Goal: Task Accomplishment & Management: Use online tool/utility

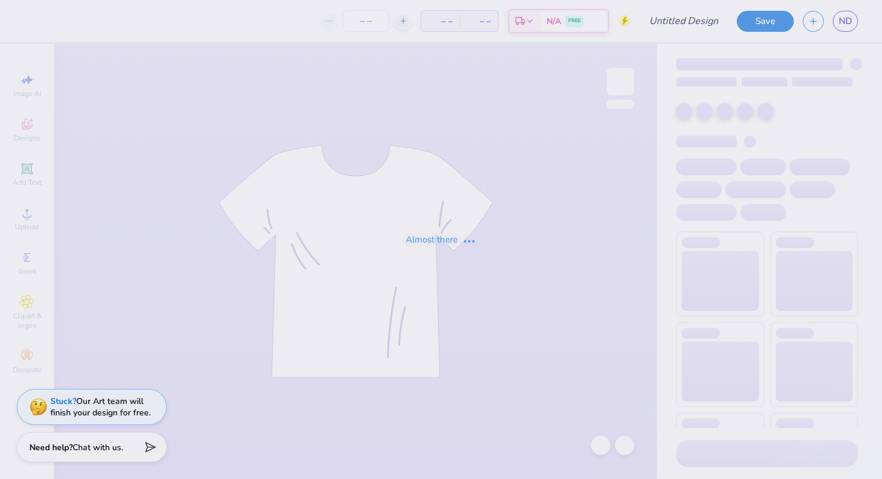
type input "parents tee"
type input "24"
type input "polo"
type input "24"
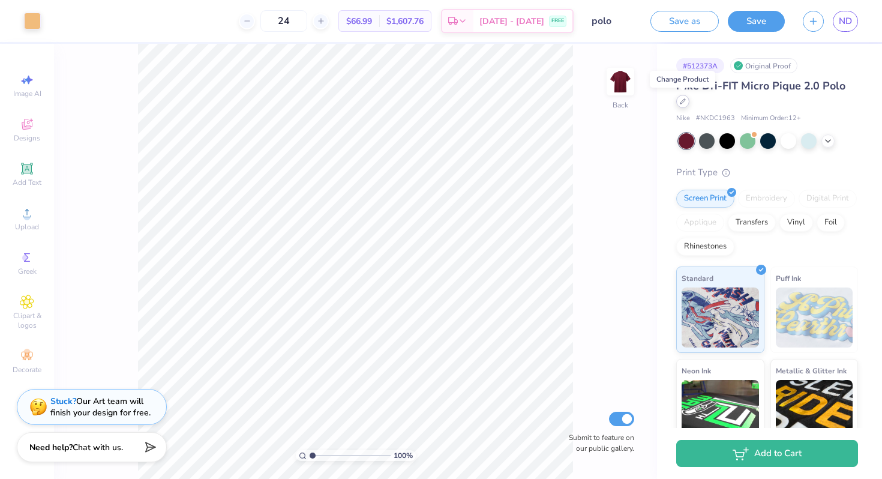
click at [685, 103] on icon at bounding box center [683, 101] width 6 height 6
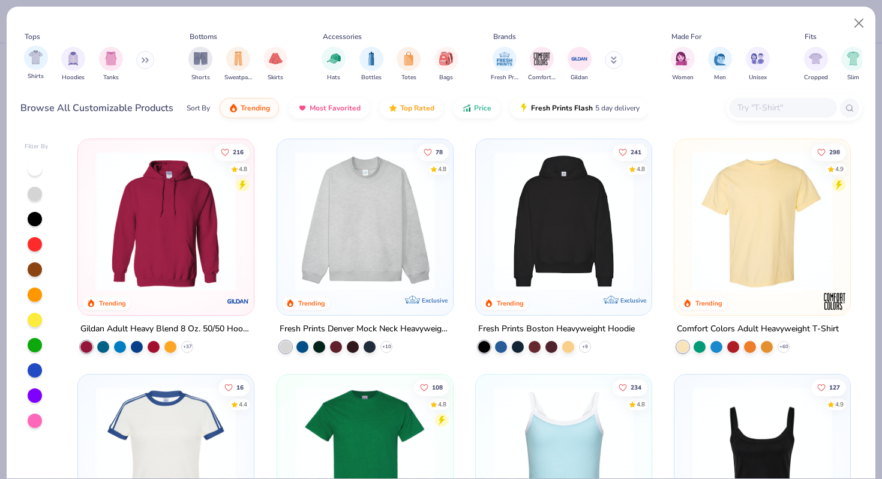
click at [25, 68] on div "Shirts" at bounding box center [36, 63] width 24 height 35
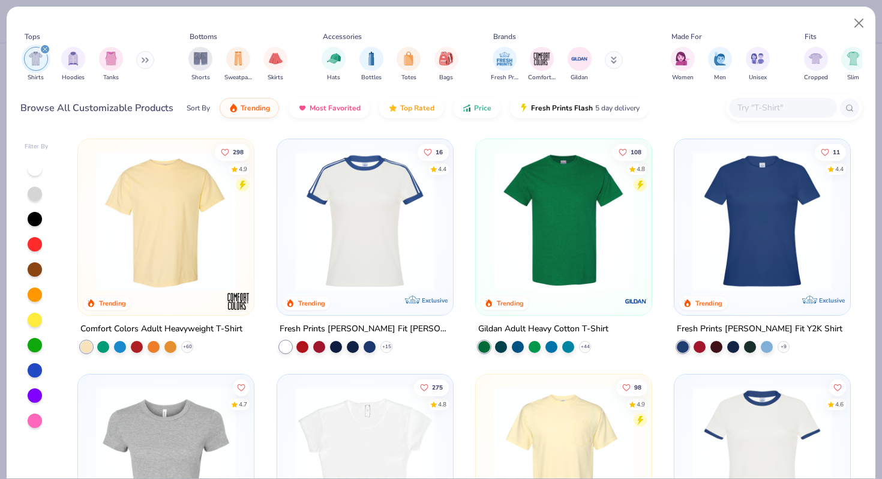
click at [38, 245] on div at bounding box center [35, 244] width 14 height 14
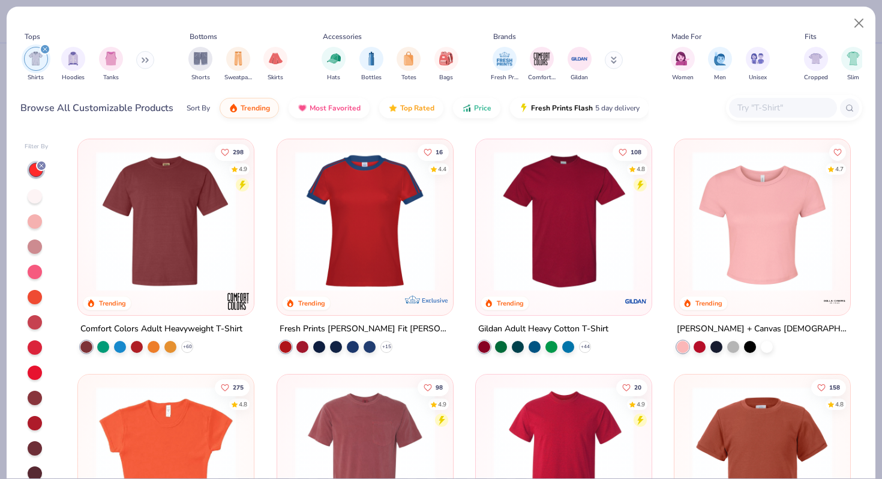
click at [36, 420] on div at bounding box center [35, 423] width 14 height 14
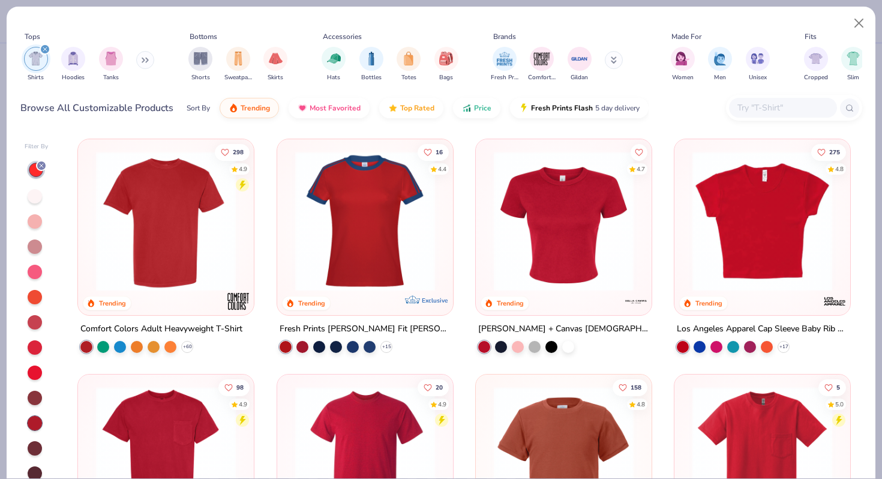
click at [775, 106] on input "text" at bounding box center [782, 108] width 92 height 14
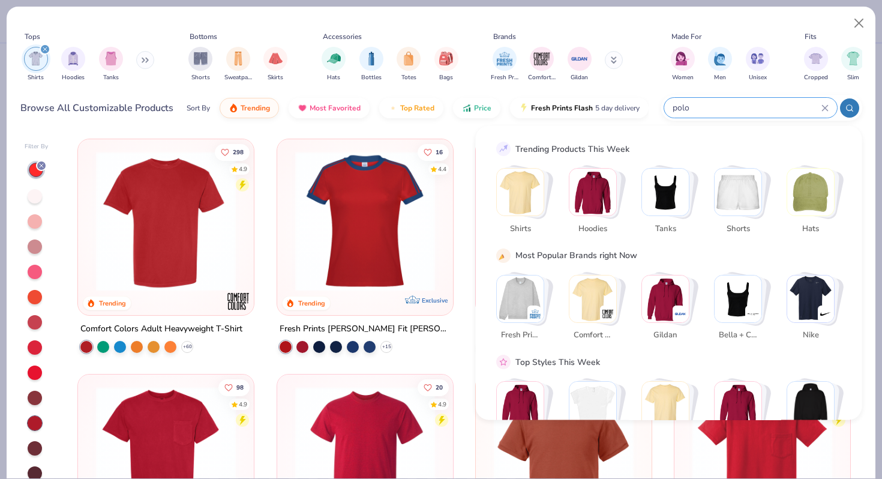
type input "polo"
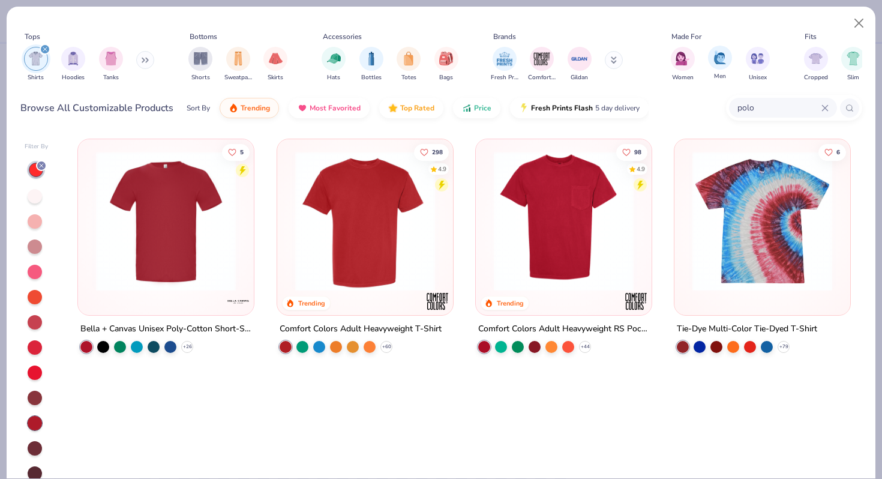
click at [725, 68] on div "Men" at bounding box center [720, 63] width 24 height 35
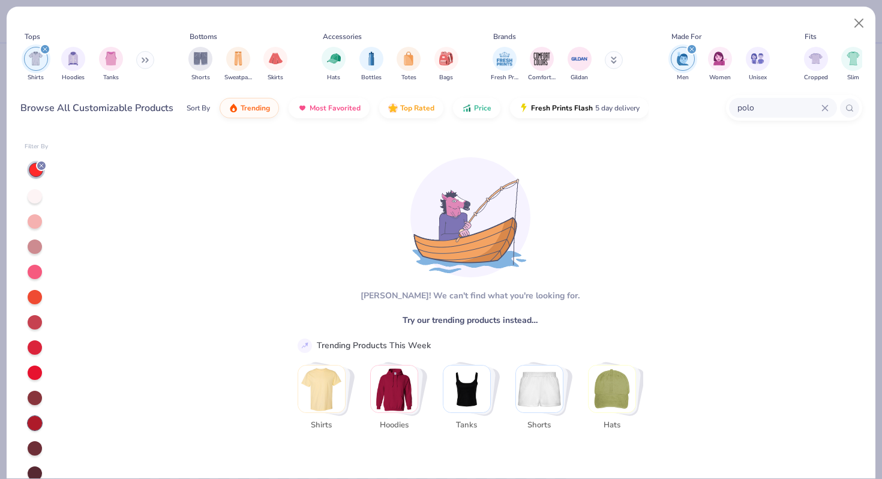
click at [41, 169] on icon at bounding box center [41, 165] width 7 height 7
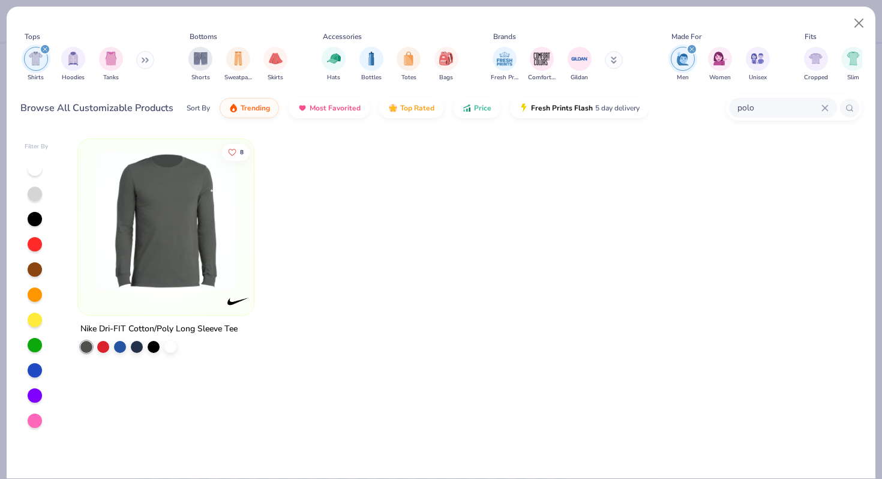
click at [681, 60] on img "filter for Men" at bounding box center [682, 59] width 13 height 14
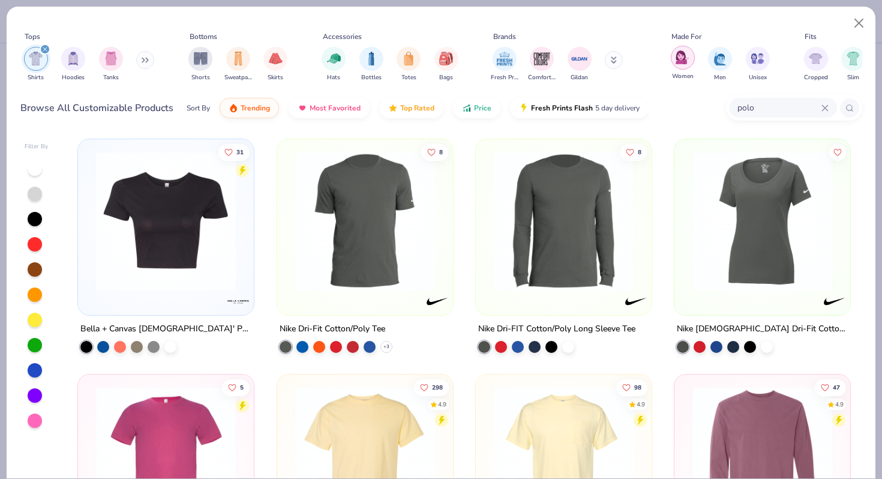
click at [682, 62] on img "filter for Women" at bounding box center [683, 57] width 14 height 14
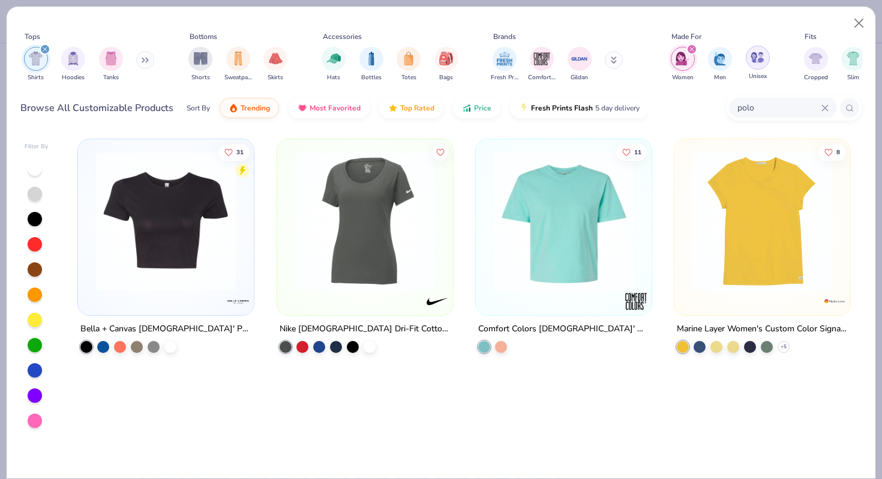
click at [748, 60] on div "filter for Unisex" at bounding box center [758, 58] width 24 height 24
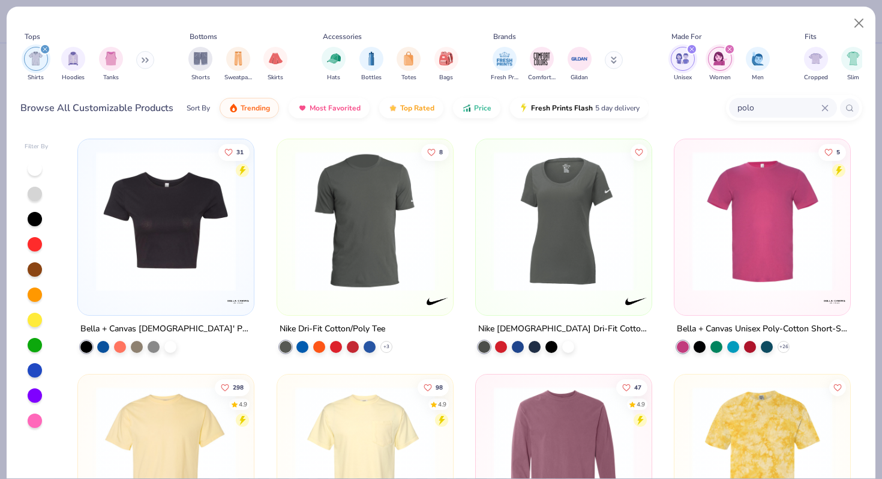
click at [689, 47] on div "filter for Unisex" at bounding box center [692, 49] width 11 height 11
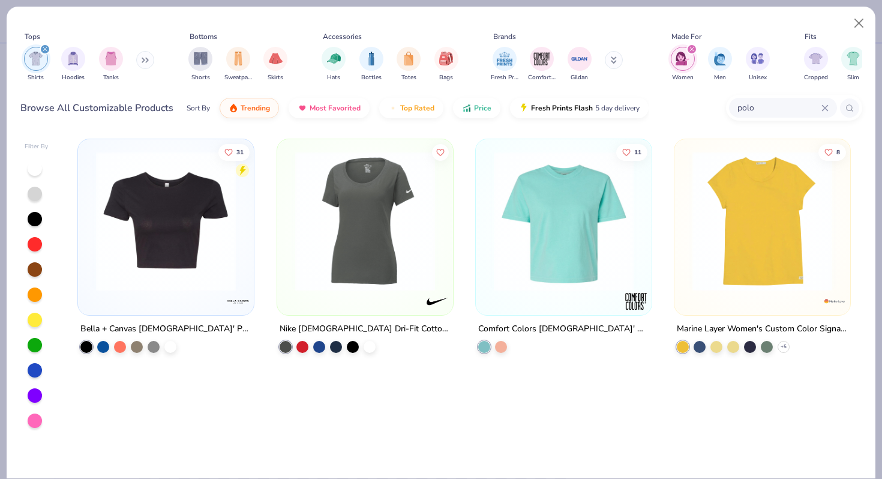
click at [689, 47] on div "filter for Women" at bounding box center [692, 49] width 11 height 11
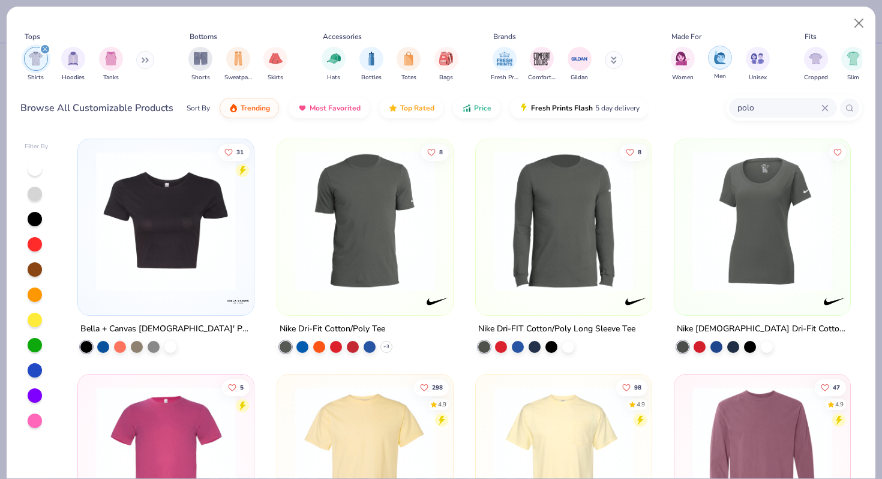
click at [713, 56] on div "filter for Men" at bounding box center [720, 58] width 24 height 24
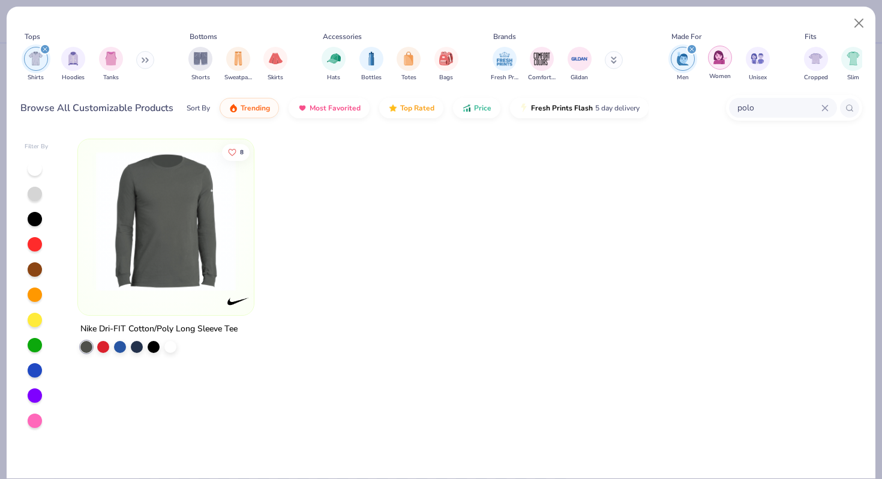
click at [717, 61] on img "filter for Women" at bounding box center [721, 57] width 14 height 14
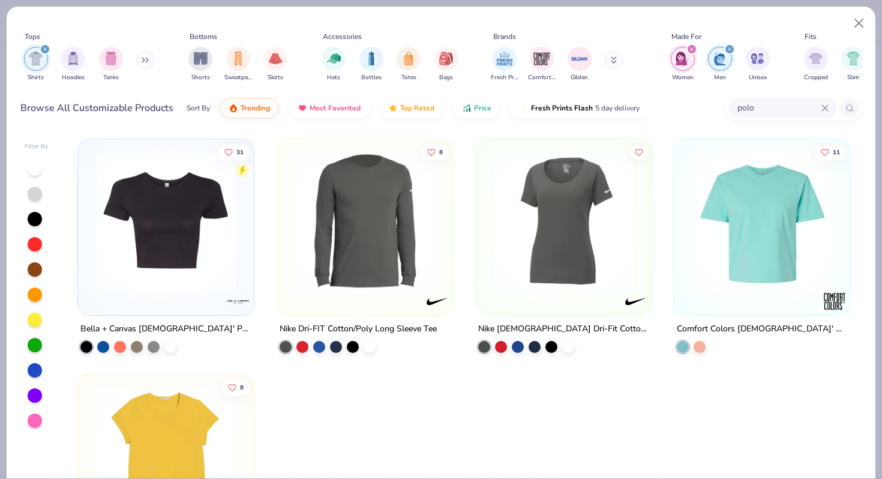
click at [690, 50] on icon "filter for Women" at bounding box center [692, 49] width 5 height 5
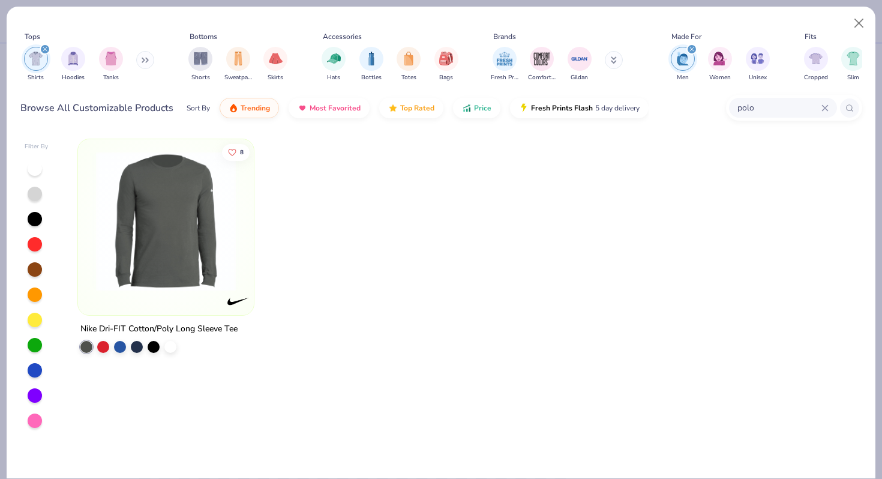
click at [41, 62] on img "filter for Shirts" at bounding box center [36, 59] width 14 height 14
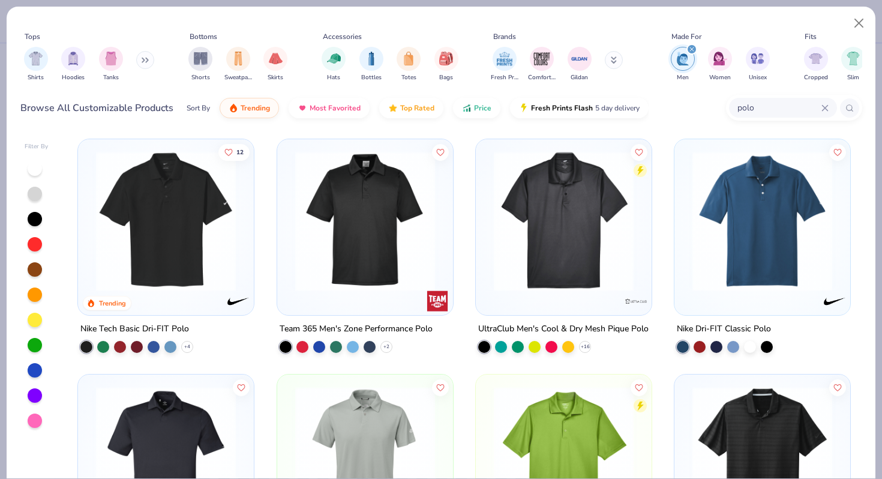
click at [149, 64] on button at bounding box center [145, 60] width 18 height 18
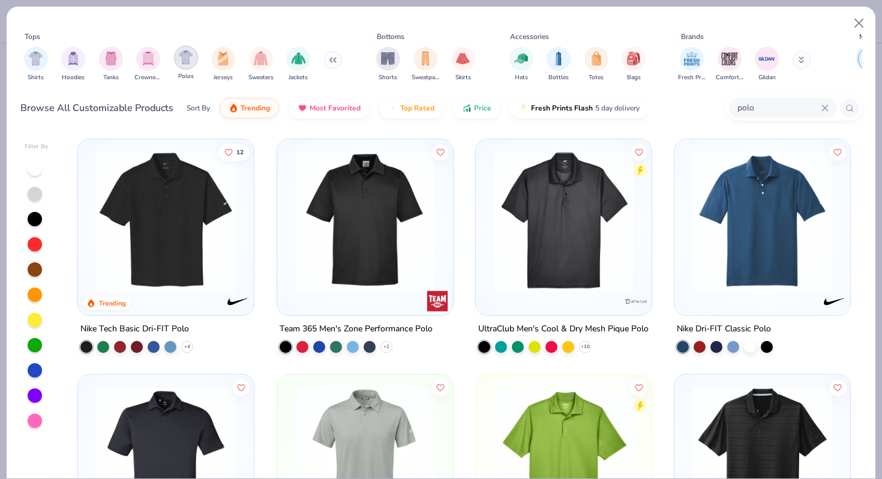
click at [190, 63] on img "filter for Polos" at bounding box center [186, 57] width 14 height 14
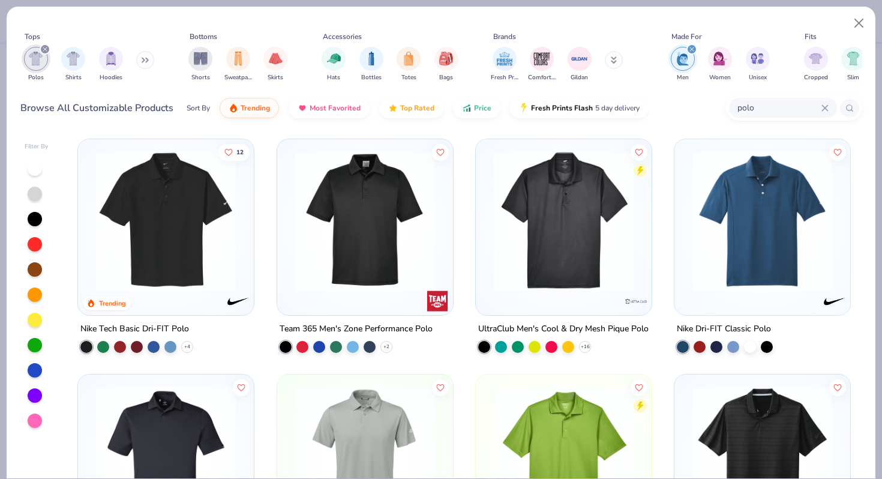
click at [41, 245] on div at bounding box center [35, 244] width 14 height 14
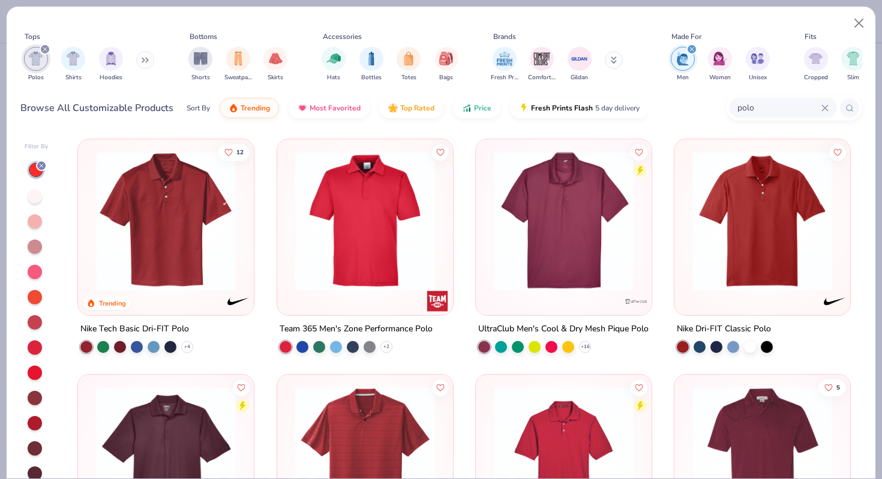
click at [32, 412] on div at bounding box center [37, 321] width 24 height 320
click at [35, 422] on div at bounding box center [35, 423] width 14 height 14
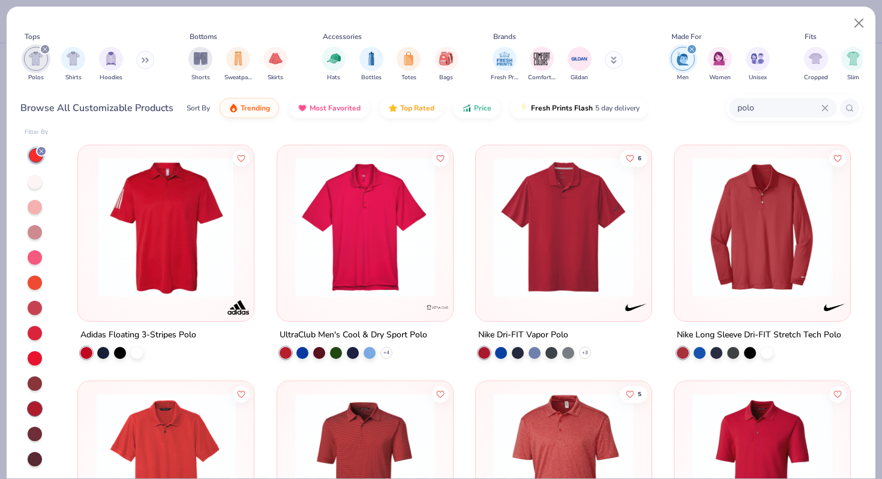
scroll to position [351, 0]
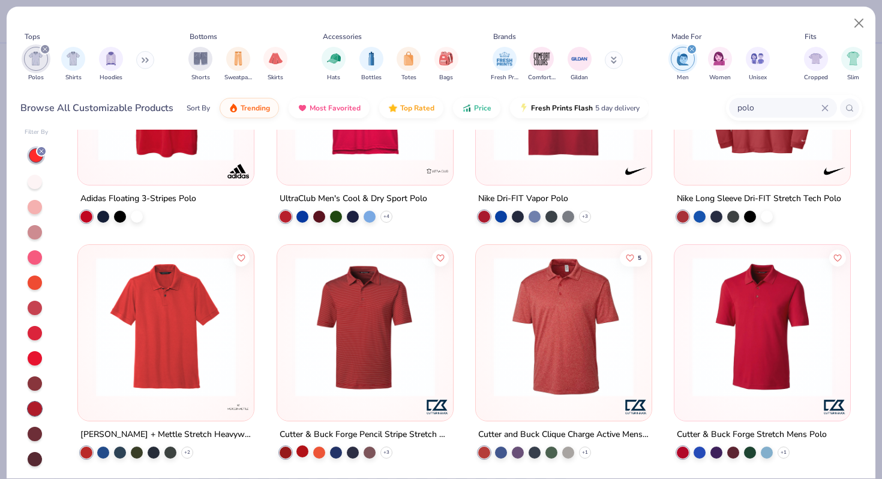
click at [304, 451] on div at bounding box center [302, 451] width 12 height 12
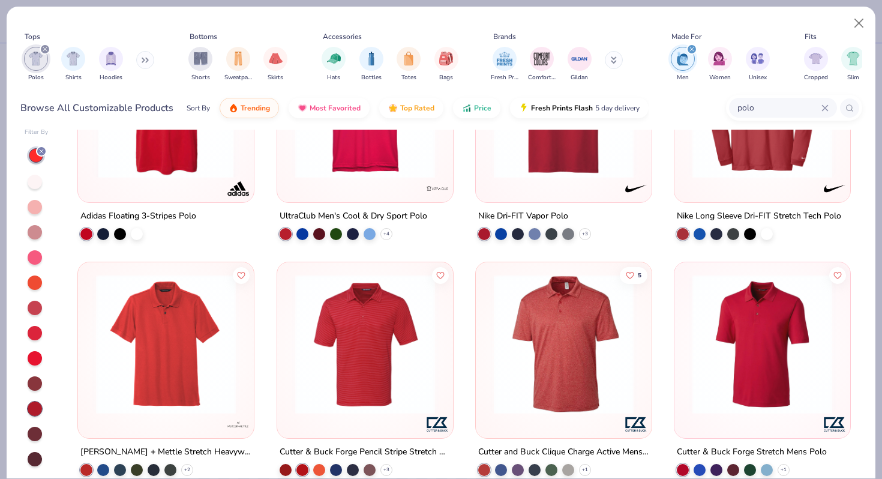
scroll to position [333, 0]
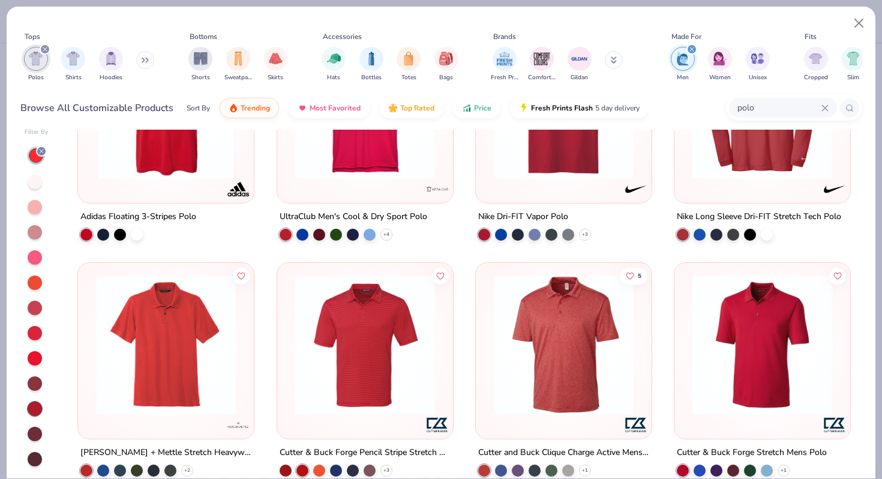
click at [31, 161] on div at bounding box center [36, 155] width 18 height 18
click at [36, 157] on div at bounding box center [36, 155] width 14 height 14
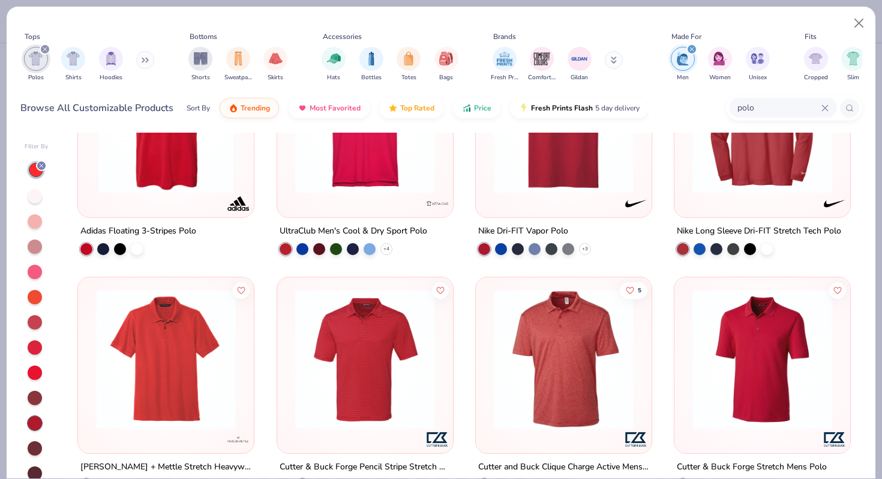
scroll to position [14, 0]
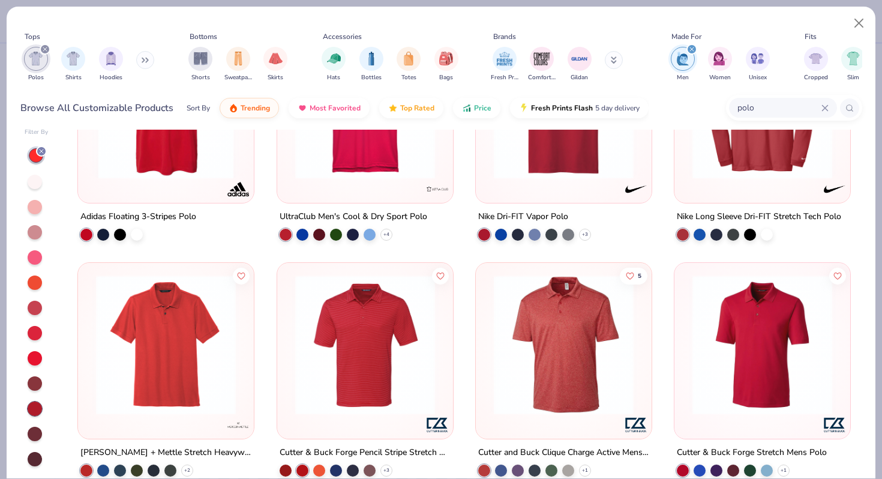
click at [35, 307] on div at bounding box center [35, 308] width 14 height 14
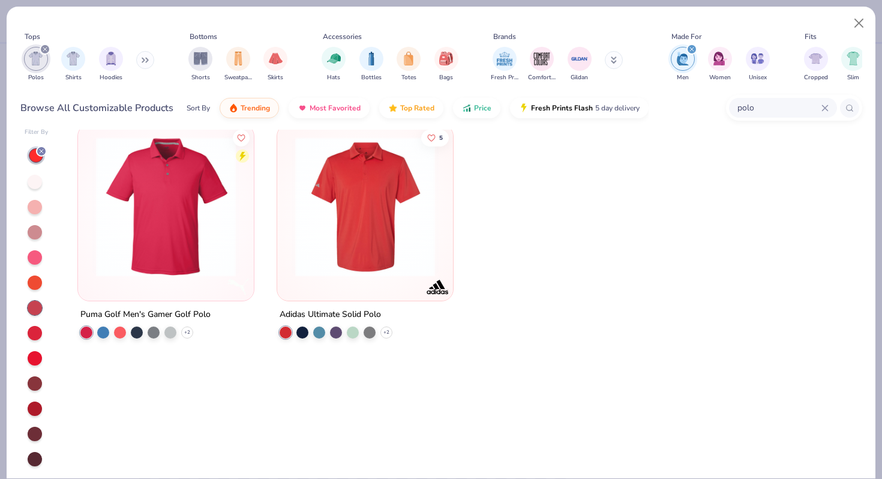
click at [34, 334] on div at bounding box center [35, 333] width 14 height 14
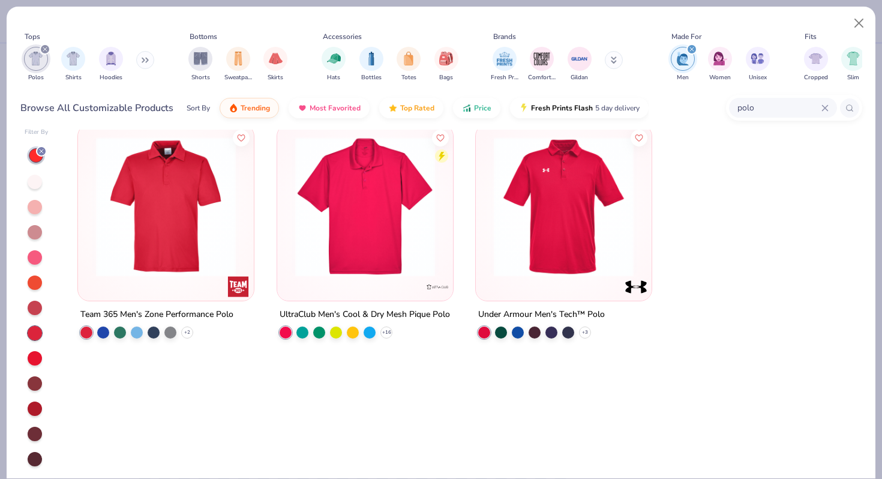
click at [34, 359] on div at bounding box center [35, 358] width 14 height 14
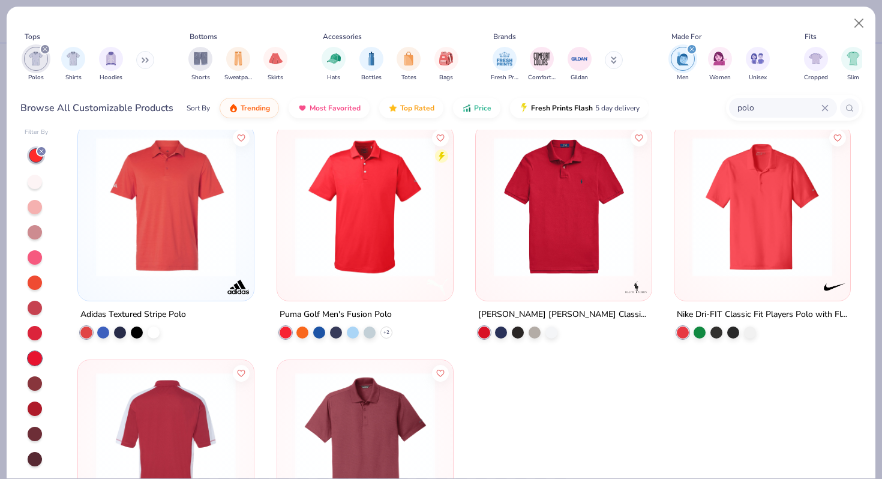
scroll to position [1, 0]
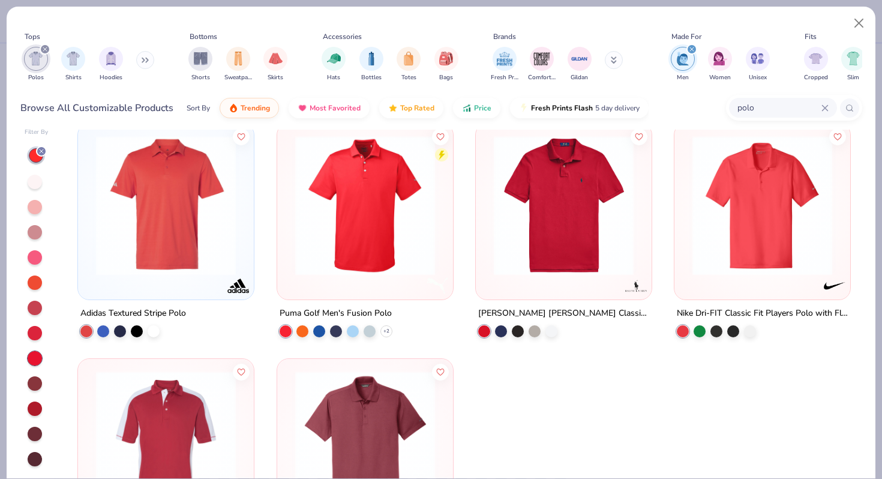
click at [34, 391] on div at bounding box center [37, 306] width 24 height 320
click at [34, 376] on div at bounding box center [35, 383] width 14 height 14
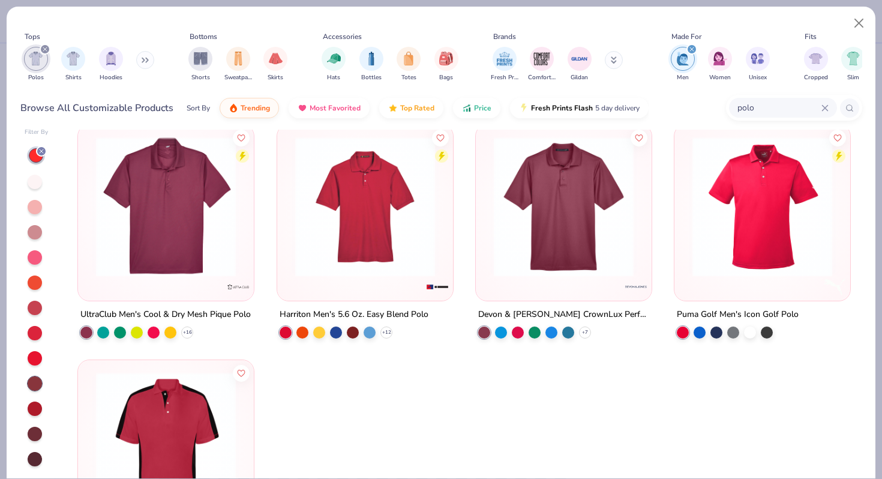
click at [35, 412] on div at bounding box center [35, 408] width 14 height 14
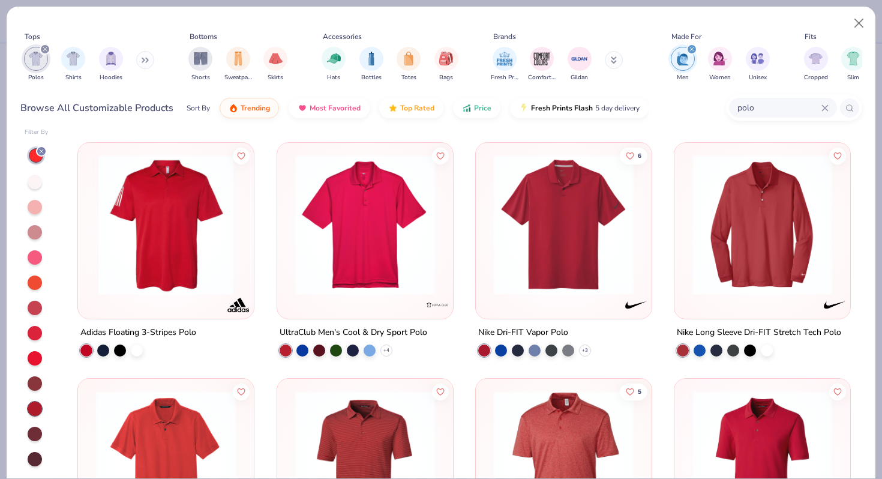
scroll to position [351, 0]
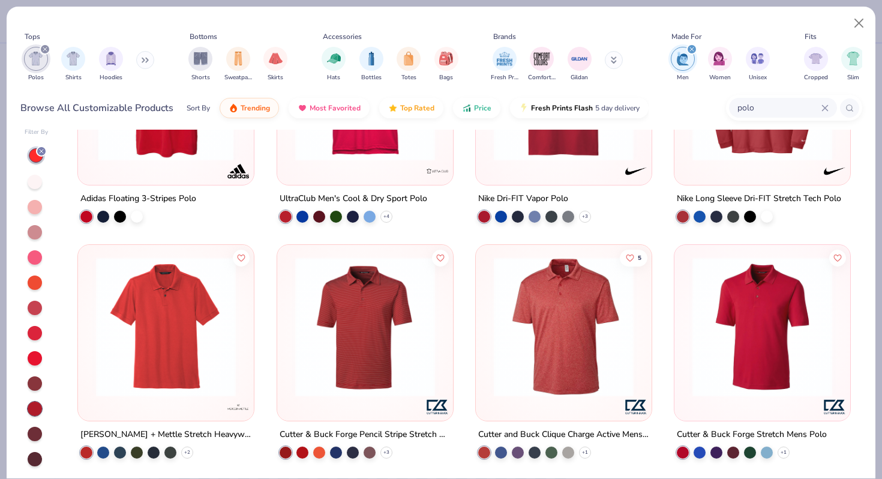
click at [380, 331] on img at bounding box center [365, 326] width 152 height 140
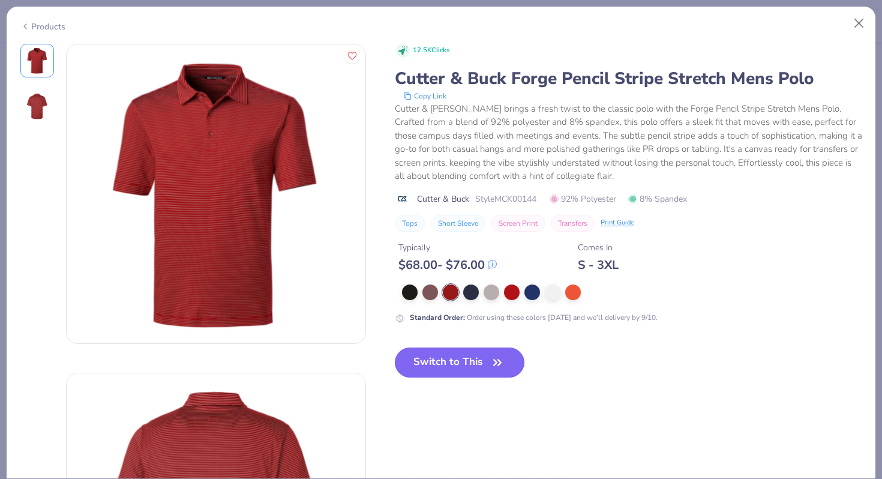
click at [438, 370] on button "Switch to This" at bounding box center [460, 362] width 130 height 30
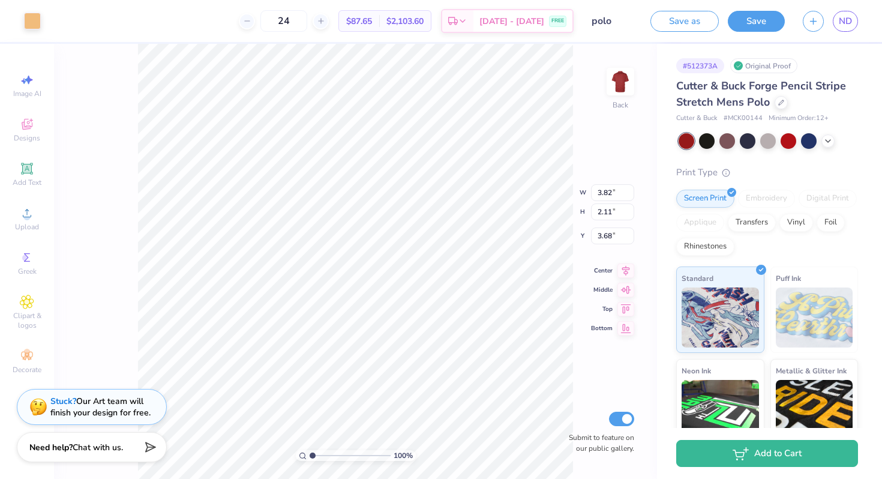
type input "3.74"
click at [779, 103] on icon at bounding box center [781, 101] width 5 height 5
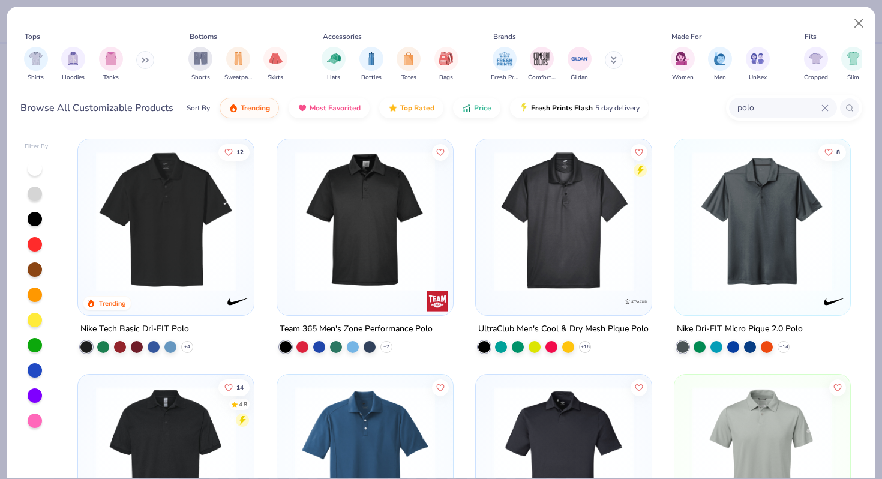
click at [598, 58] on div "Fresh Prints Comfort Colors Gildan" at bounding box center [564, 64] width 151 height 44
click at [610, 61] on button at bounding box center [614, 60] width 18 height 18
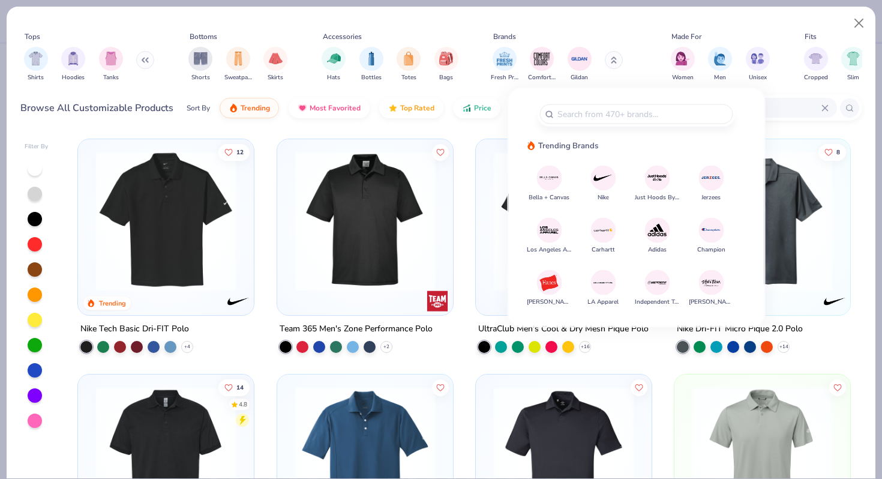
click at [547, 287] on img at bounding box center [549, 282] width 21 height 21
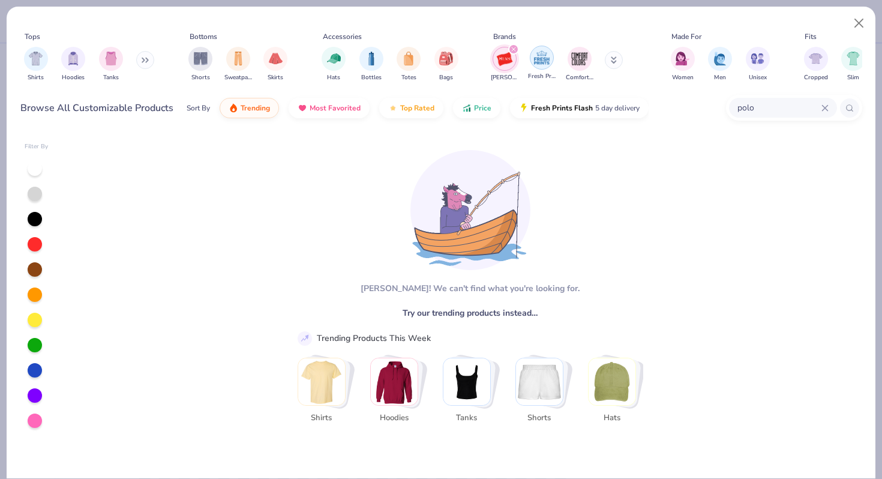
click at [549, 62] on img "filter for Fresh Prints" at bounding box center [542, 58] width 18 height 18
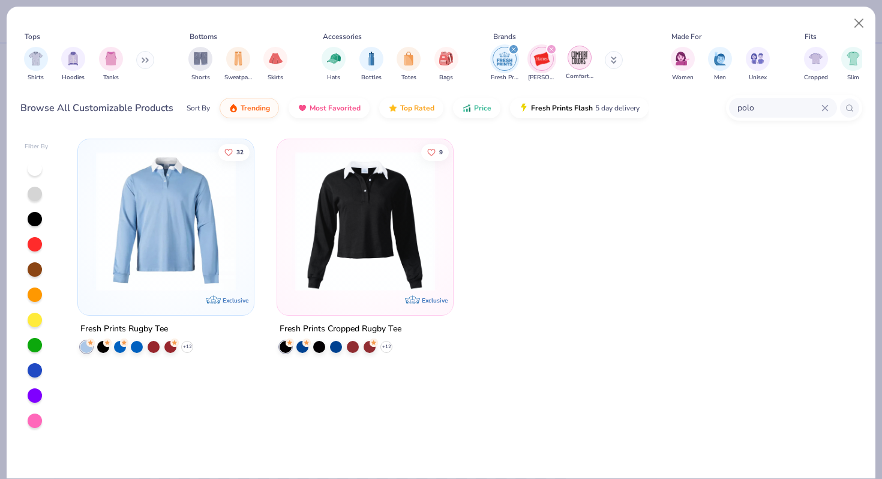
click at [572, 63] on img "filter for Comfort Colors" at bounding box center [580, 58] width 18 height 18
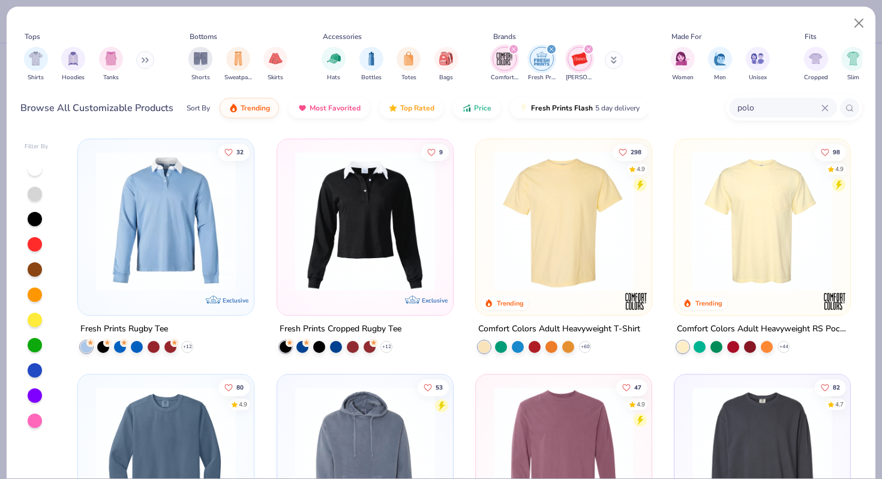
click at [587, 55] on div "filter for Hanes" at bounding box center [588, 49] width 11 height 11
click at [606, 60] on button at bounding box center [614, 60] width 18 height 18
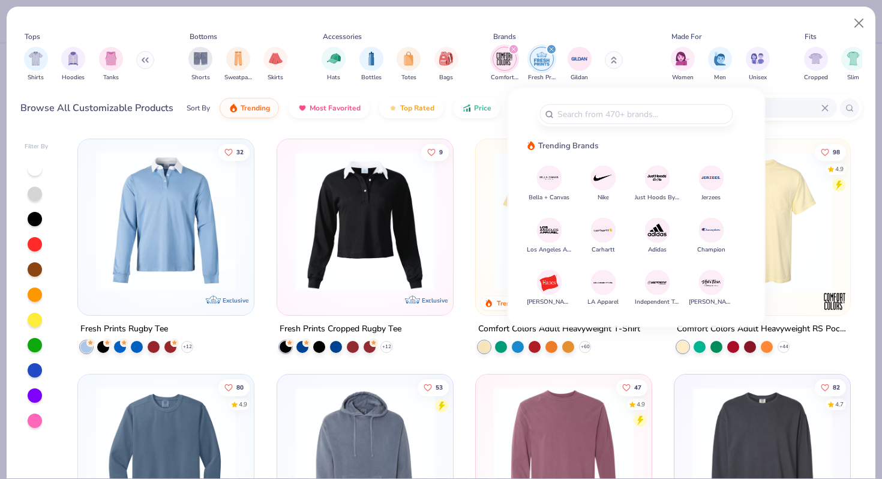
click at [541, 56] on img "filter for Fresh Prints" at bounding box center [542, 59] width 18 height 18
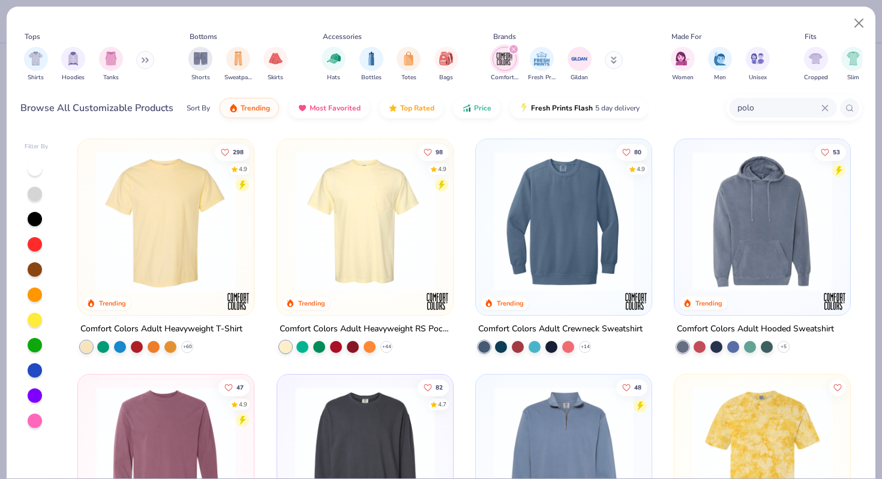
click at [516, 55] on div "filter for Comfort Colors" at bounding box center [513, 49] width 11 height 11
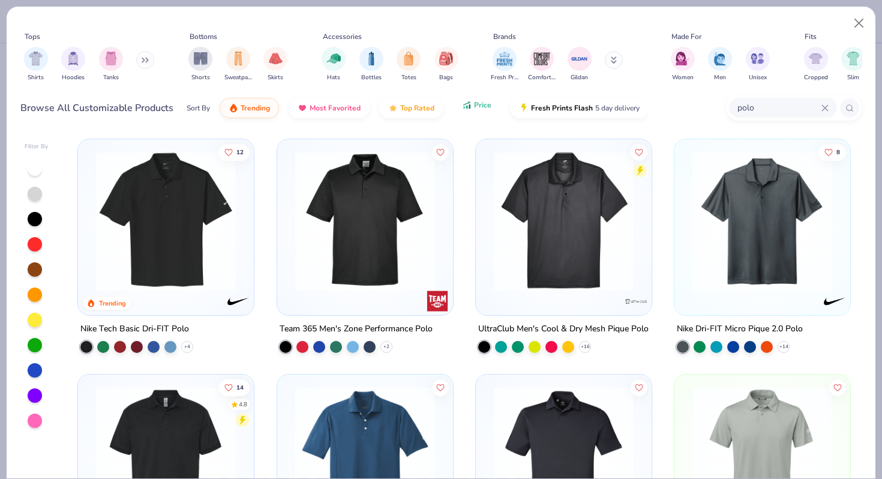
click at [481, 110] on button "Price" at bounding box center [476, 105] width 47 height 20
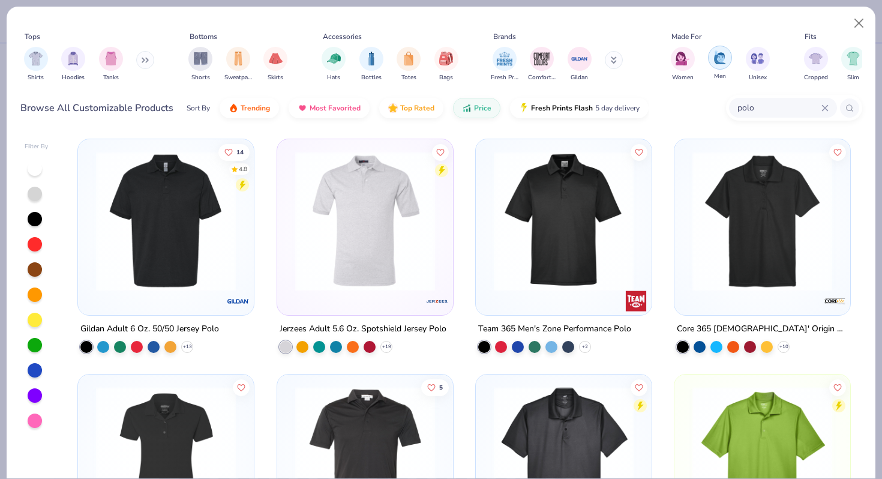
click at [720, 58] on img "filter for Men" at bounding box center [720, 57] width 13 height 14
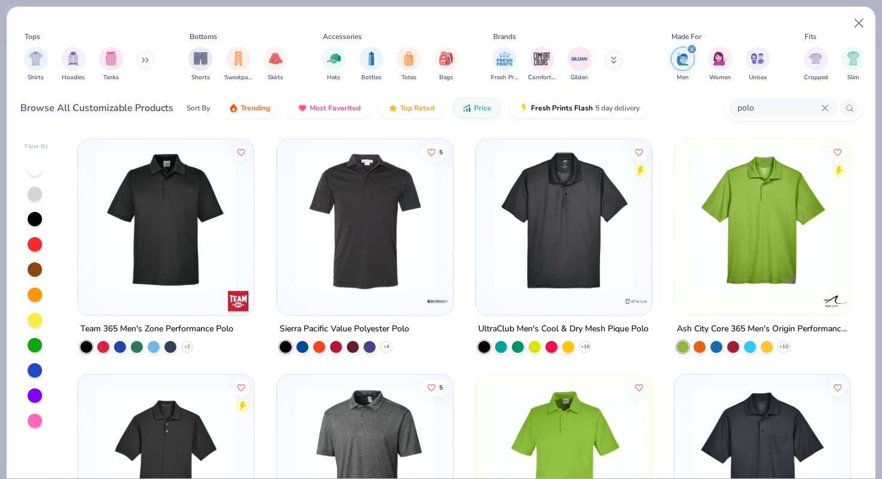
click at [199, 272] on img at bounding box center [166, 221] width 152 height 140
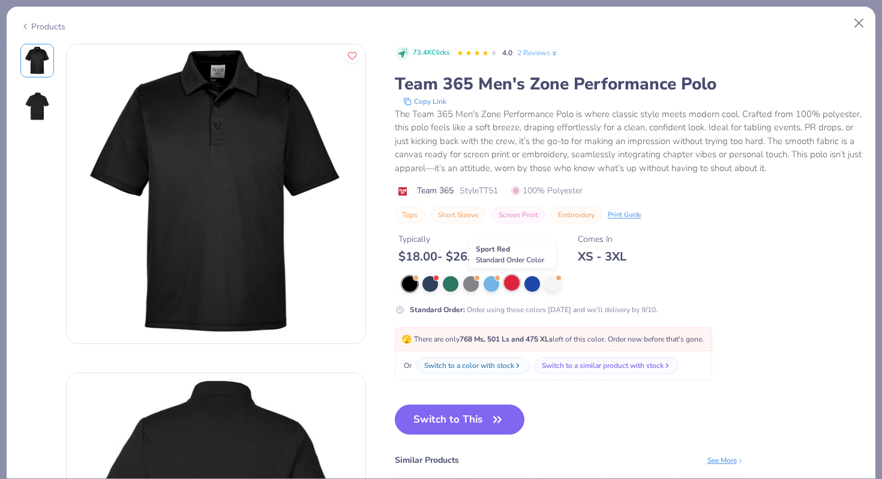
click at [514, 280] on div at bounding box center [512, 283] width 16 height 16
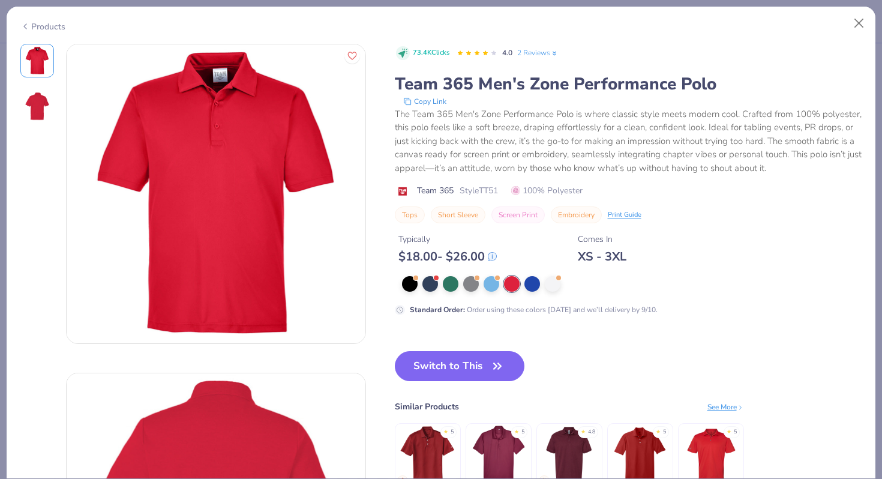
click at [29, 29] on icon at bounding box center [25, 26] width 10 height 14
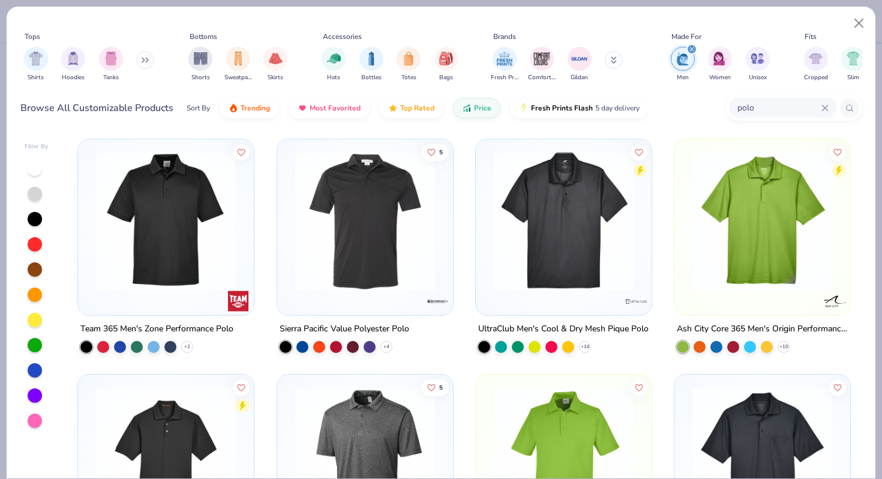
click at [404, 215] on img at bounding box center [365, 221] width 152 height 140
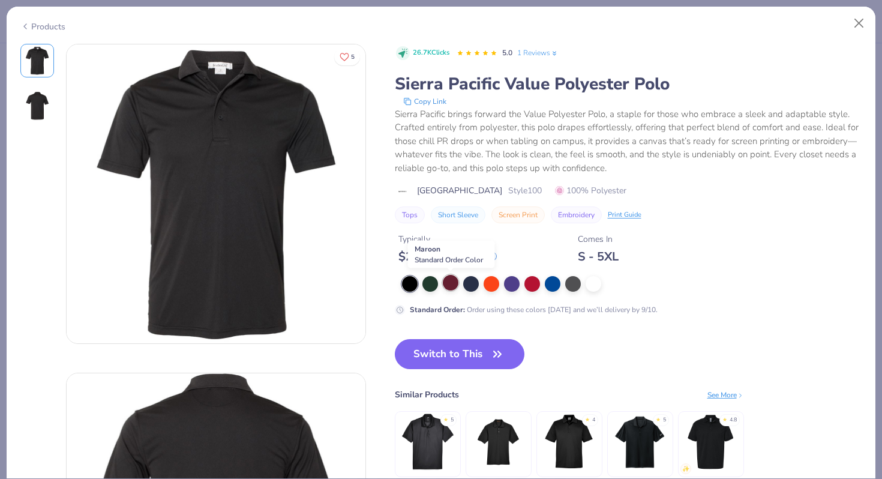
click at [447, 283] on div at bounding box center [451, 283] width 16 height 16
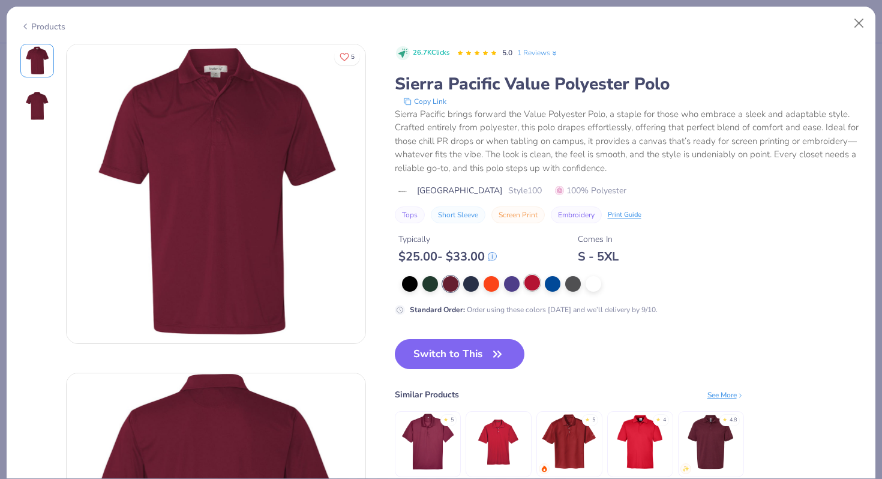
click at [537, 281] on div at bounding box center [533, 283] width 16 height 16
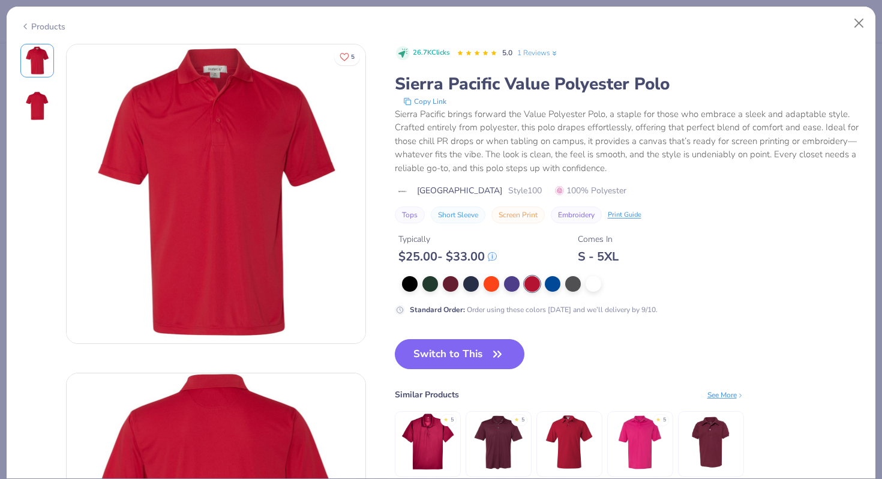
click at [26, 27] on icon at bounding box center [25, 26] width 10 height 14
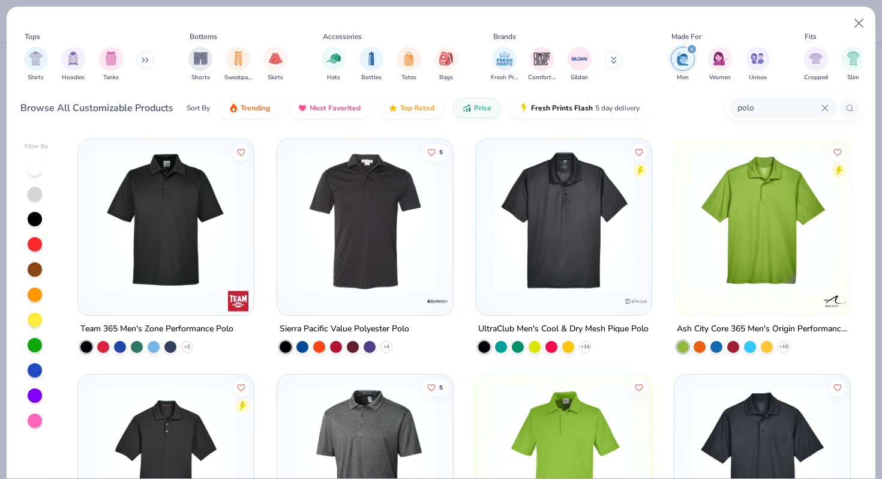
click at [577, 224] on img at bounding box center [564, 221] width 152 height 140
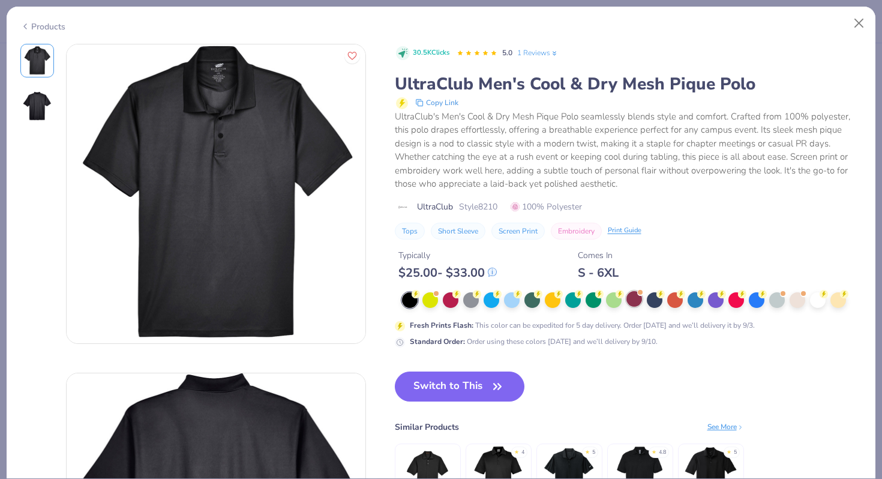
click at [637, 296] on div at bounding box center [635, 299] width 16 height 16
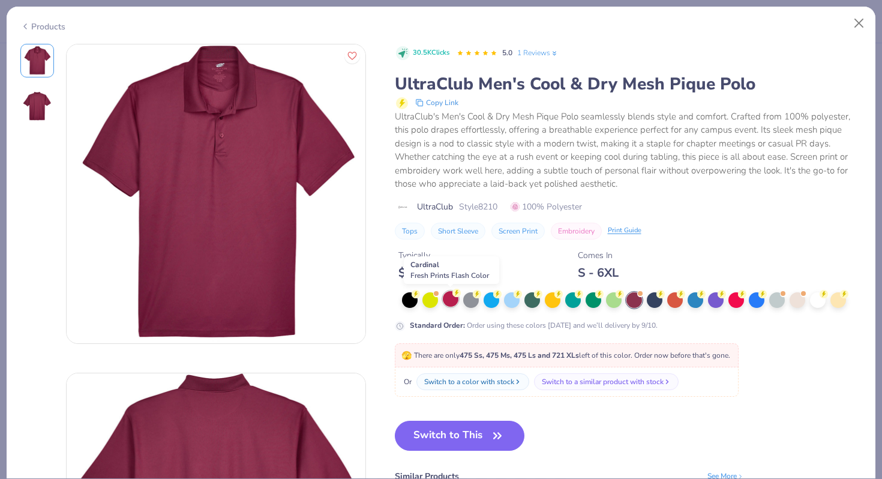
click at [451, 298] on div at bounding box center [451, 299] width 16 height 16
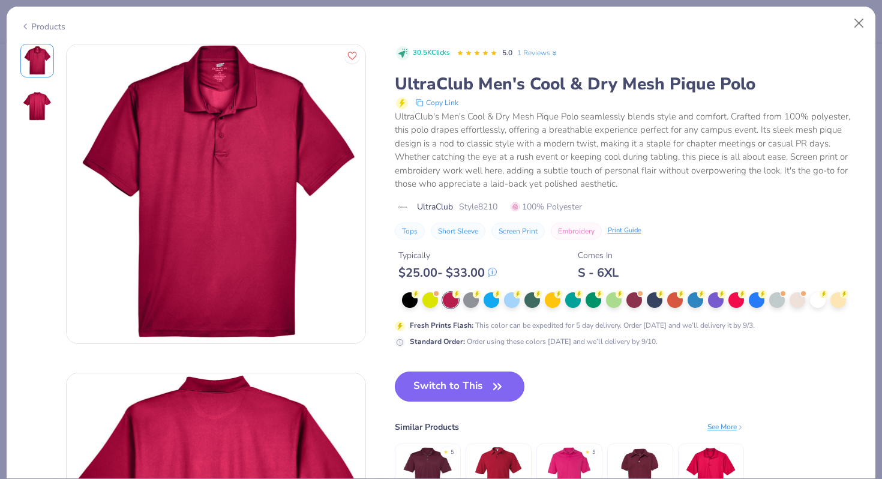
click at [451, 394] on button "Switch to This" at bounding box center [460, 386] width 130 height 30
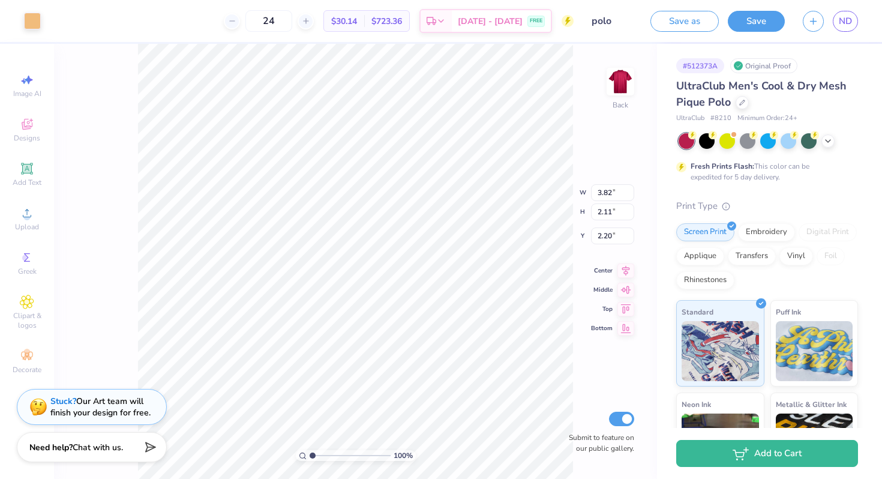
type input "1.94"
type input "4.45"
type input "2.46"
